Goal: Transaction & Acquisition: Purchase product/service

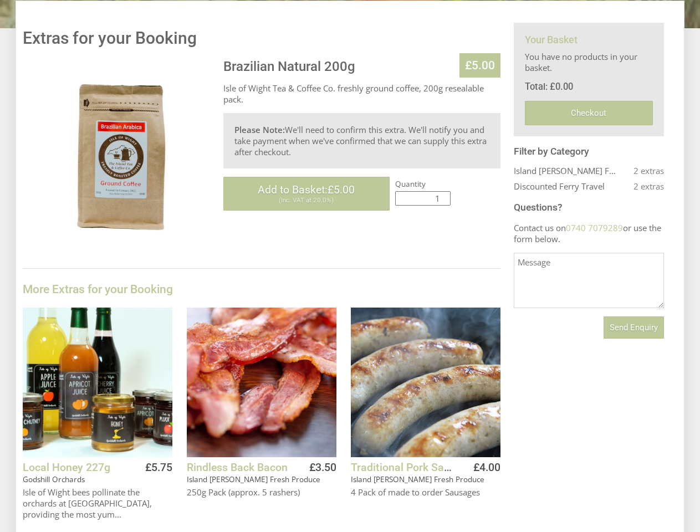
scroll to position [263, 0]
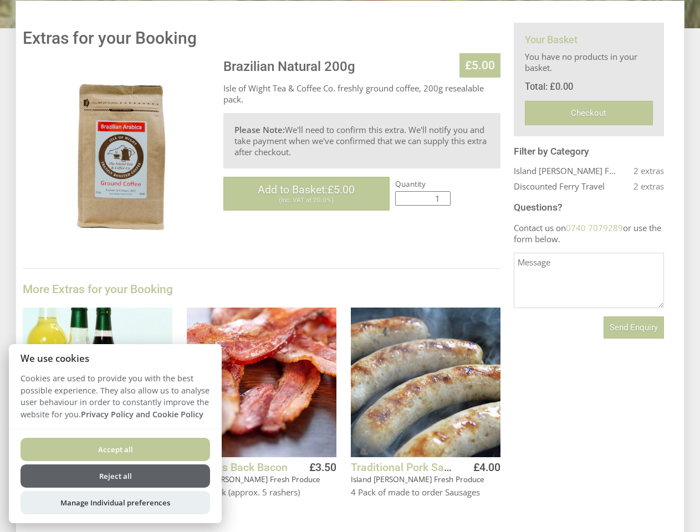
click at [350, 266] on div "Brazilian Natural 200g £5.00 Isle of Wight Tea & Coffee Co. freshly ground coff…" at bounding box center [262, 416] width 478 height 715
click at [307, 194] on span "Add to Basket: £5.00" at bounding box center [306, 190] width 97 height 13
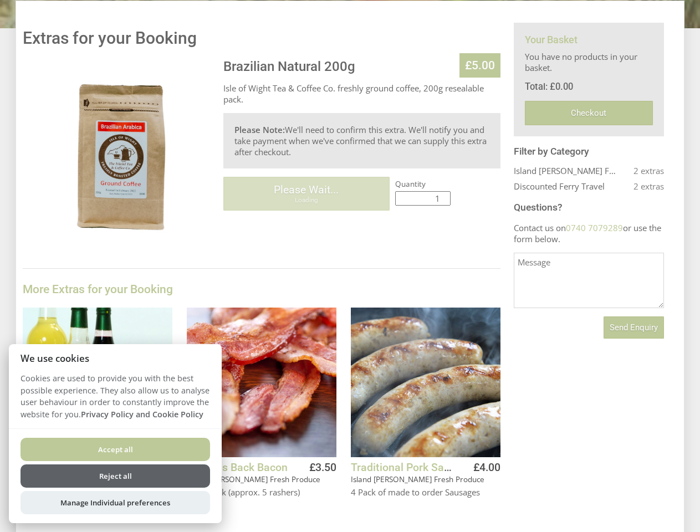
click at [292, 507] on button "Add to Basket" at bounding box center [292, 507] width 90 height 20
click at [456, 507] on button "Add to Basket" at bounding box center [456, 507] width 90 height 20
click at [634, 328] on span "Send Enquiry" at bounding box center [634, 328] width 48 height 10
click at [115, 450] on button "Accept all" at bounding box center [116, 449] width 190 height 23
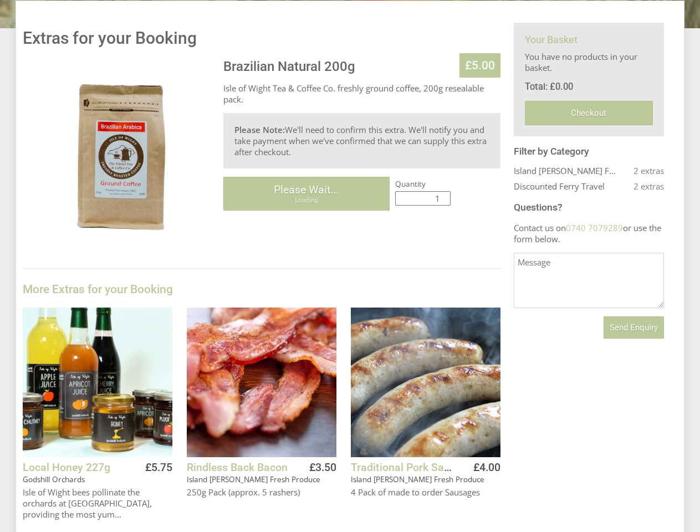
click at [115, 479] on button "Reject all" at bounding box center [116, 490] width 190 height 23
click at [115, 503] on div "Explore our Cottages & Shepherd's Hut with private use of the indoor swimming p…" at bounding box center [350, 278] width 700 height 1082
